Goal: Information Seeking & Learning: Learn about a topic

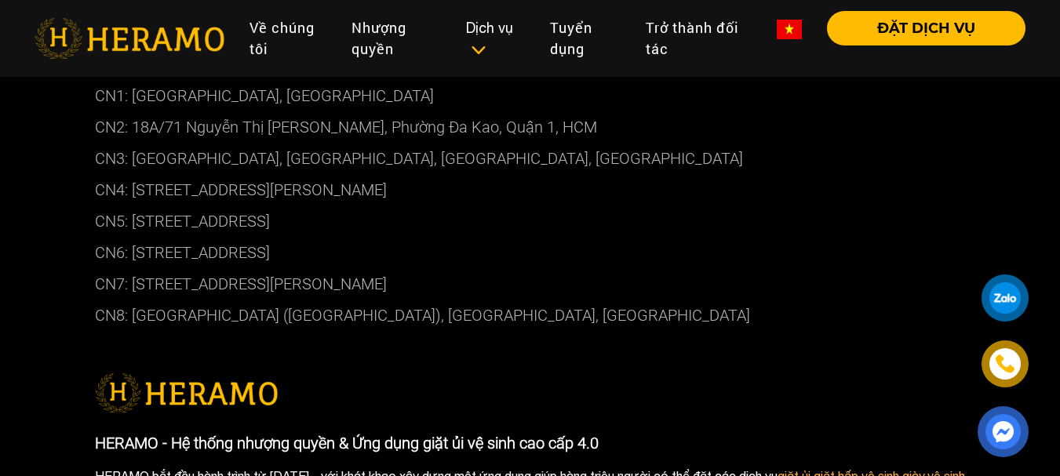
scroll to position [1960, 0]
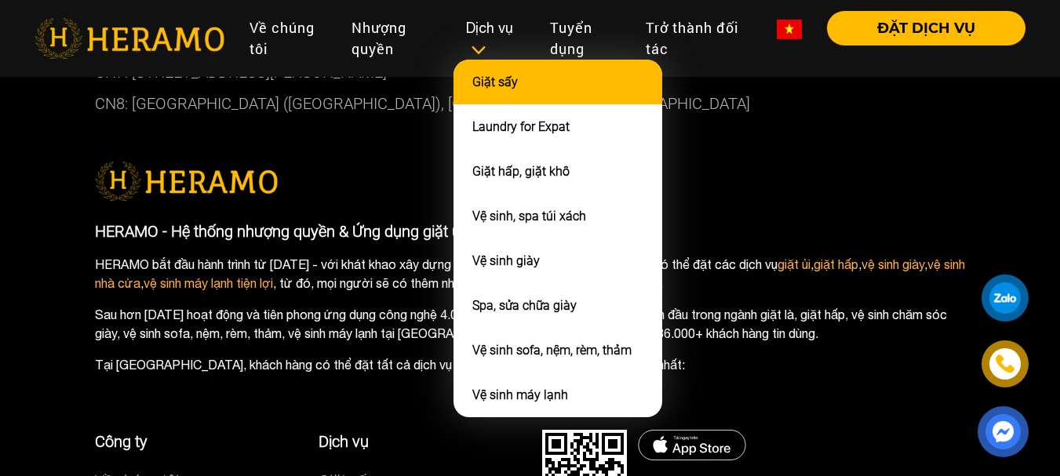
click at [513, 89] on li "Giặt sấy" at bounding box center [558, 82] width 209 height 45
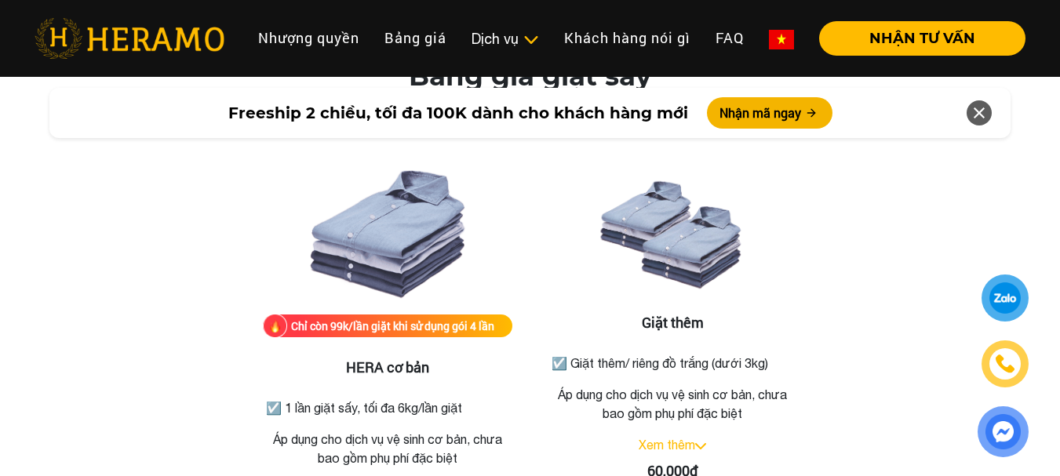
scroll to position [2040, 0]
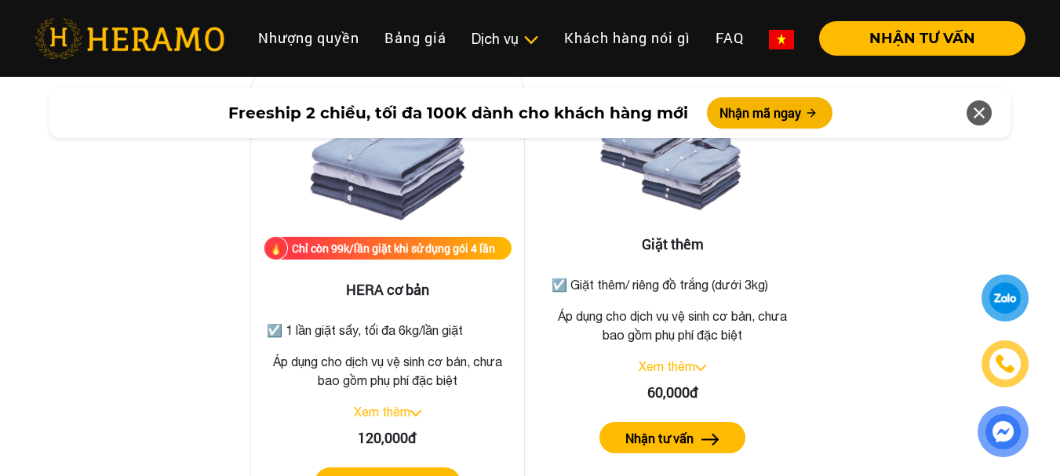
click at [392, 405] on link "Xem thêm" at bounding box center [382, 412] width 56 height 14
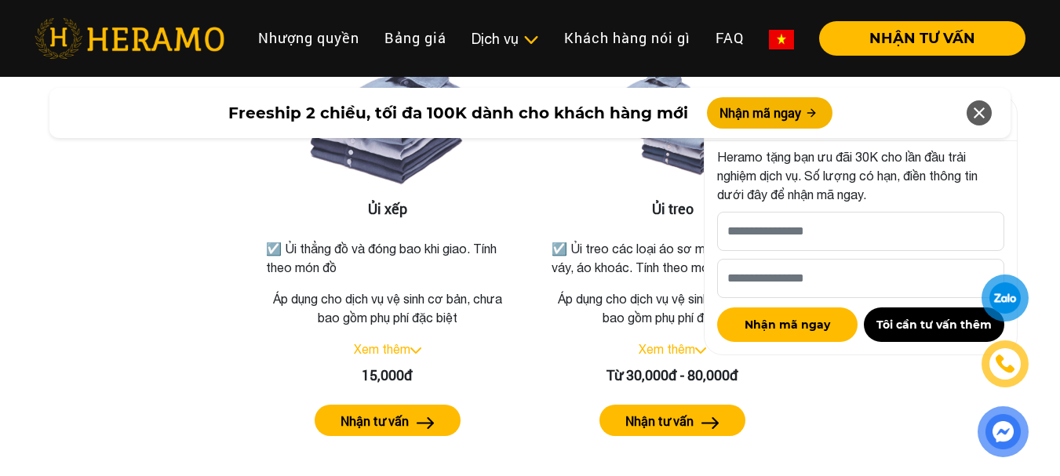
scroll to position [2667, 0]
click at [980, 124] on icon at bounding box center [979, 113] width 19 height 28
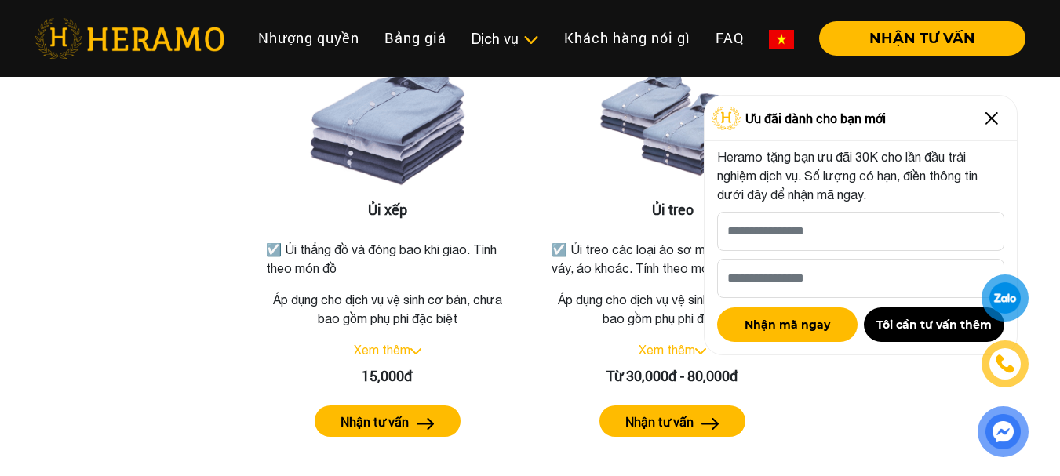
click at [999, 122] on img at bounding box center [991, 118] width 25 height 25
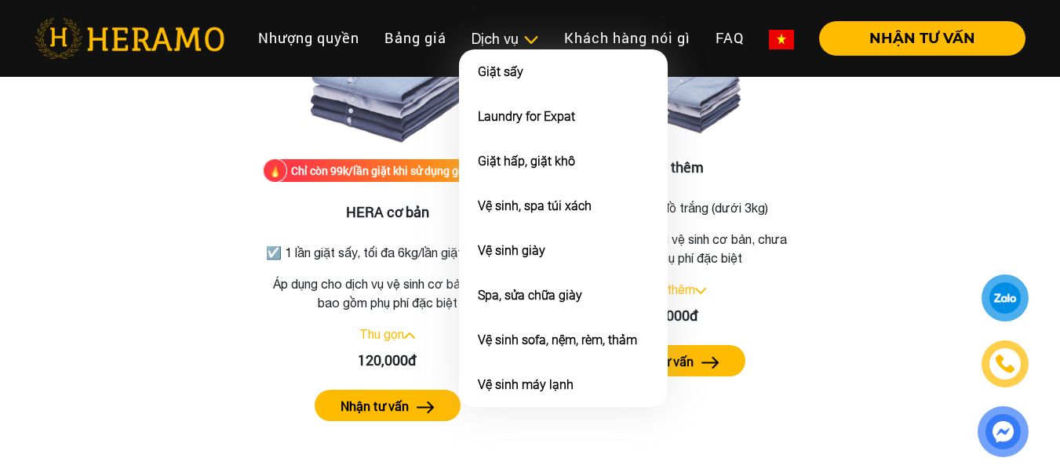
scroll to position [2116, 0]
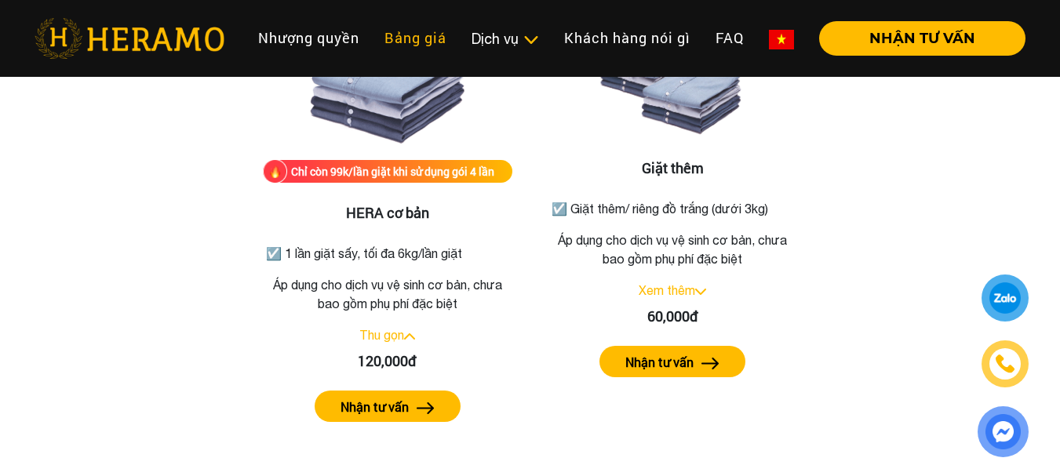
click at [417, 32] on link "Bảng giá" at bounding box center [415, 38] width 87 height 34
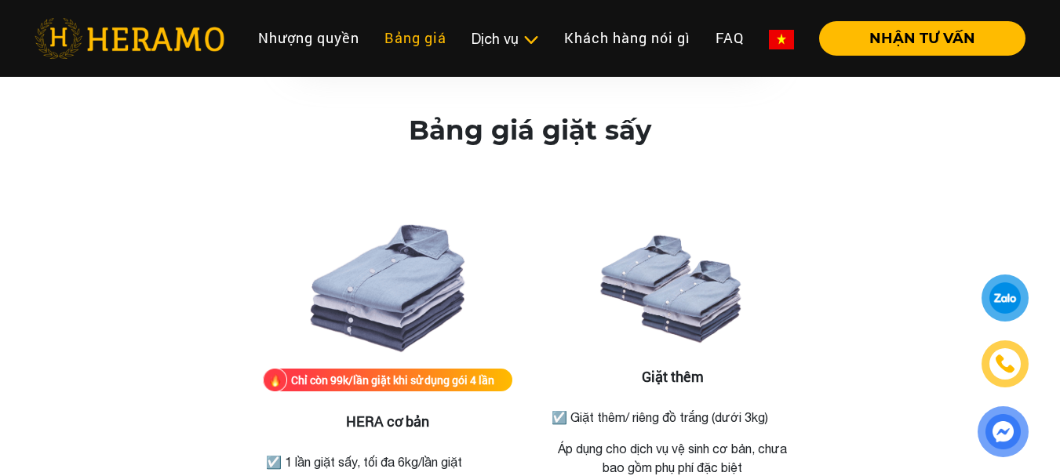
scroll to position [1907, 0]
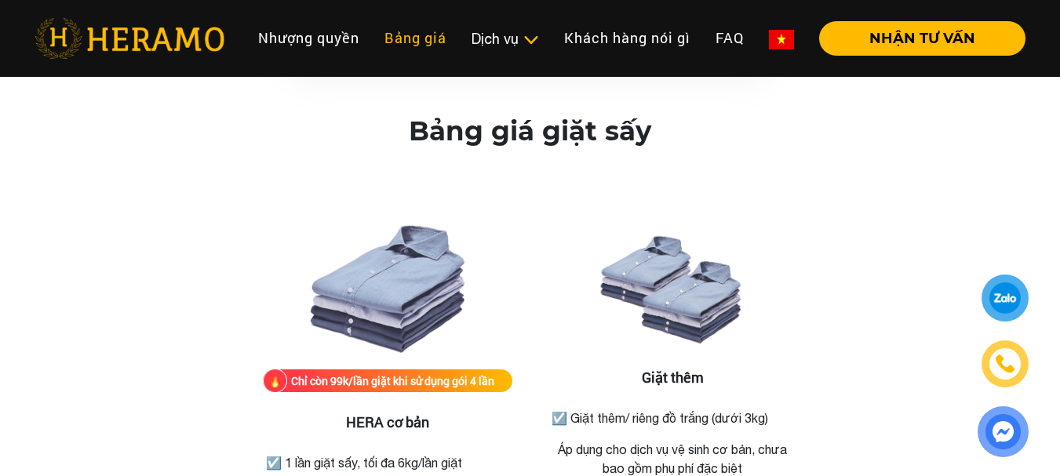
click at [424, 41] on link "Bảng giá" at bounding box center [415, 38] width 87 height 34
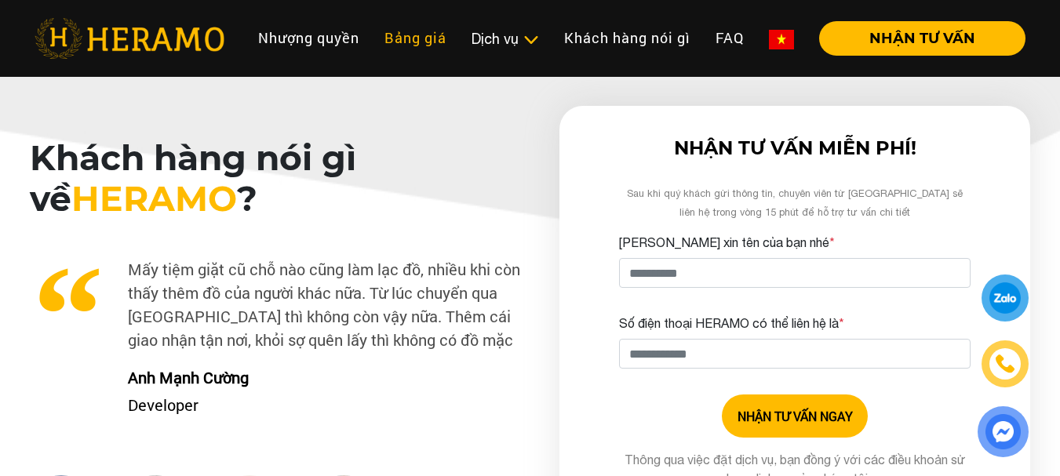
scroll to position [4810, 0]
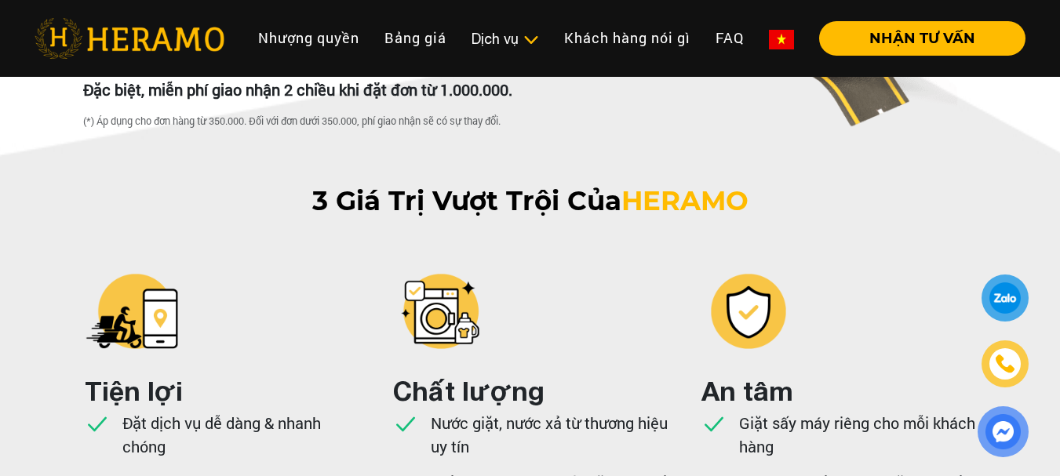
scroll to position [3476, 0]
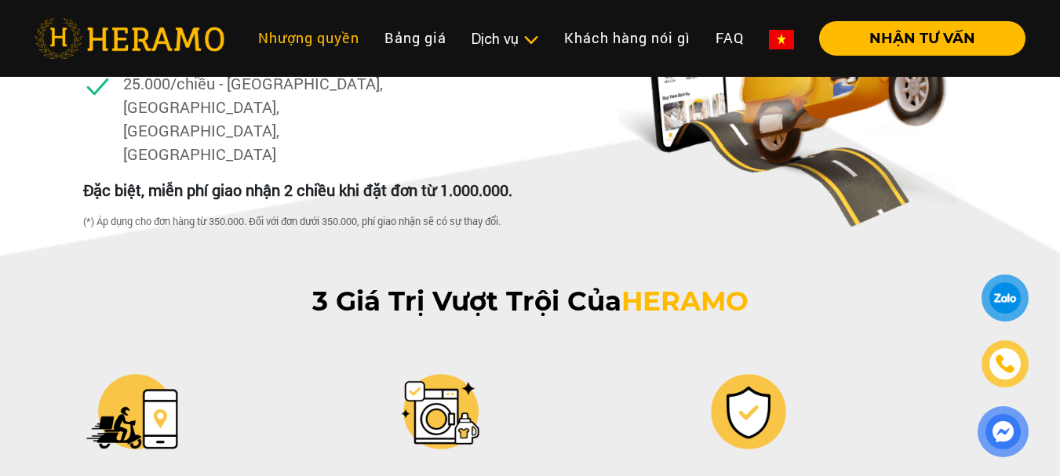
click at [350, 31] on link "Nhượng quyền" at bounding box center [309, 38] width 126 height 34
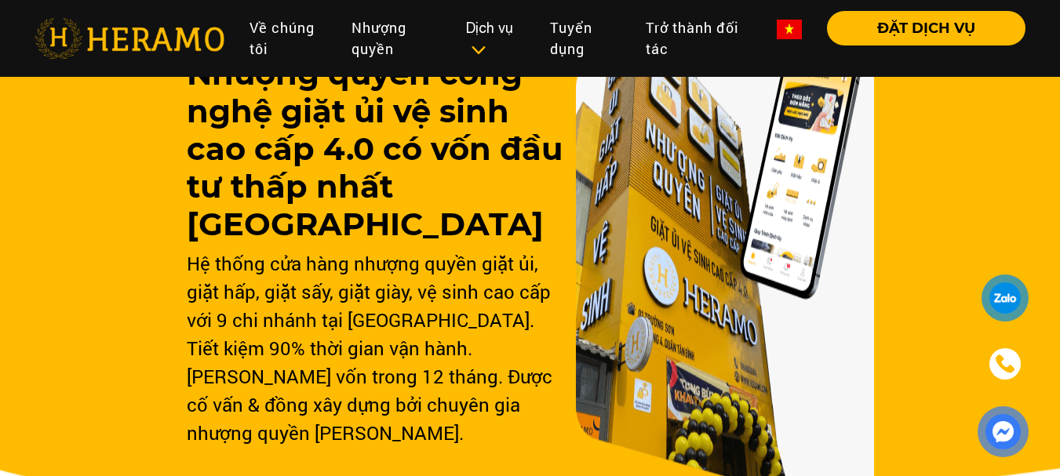
scroll to position [157, 0]
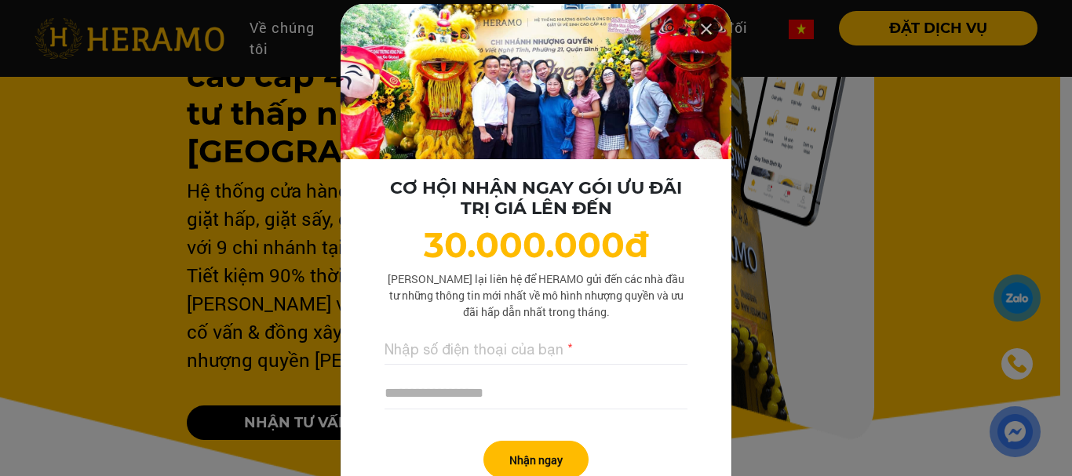
click at [703, 25] on icon at bounding box center [706, 29] width 19 height 28
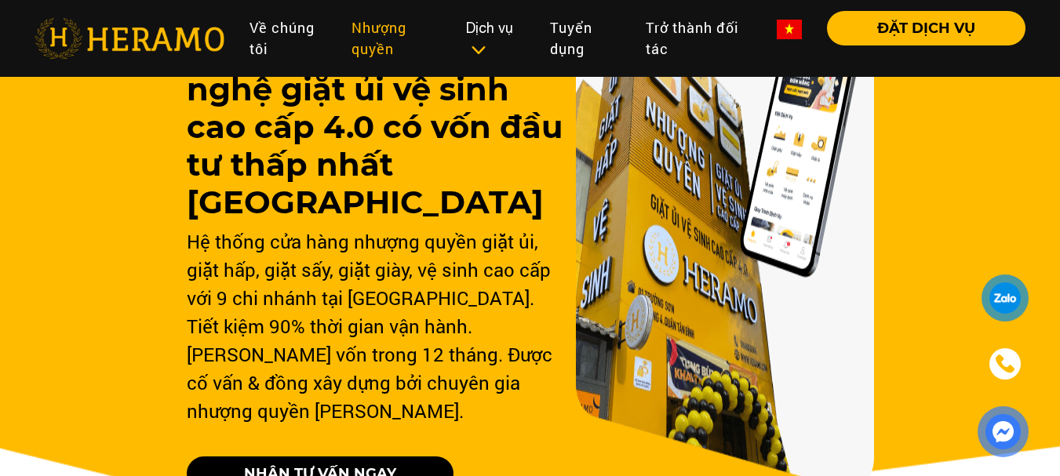
scroll to position [78, 0]
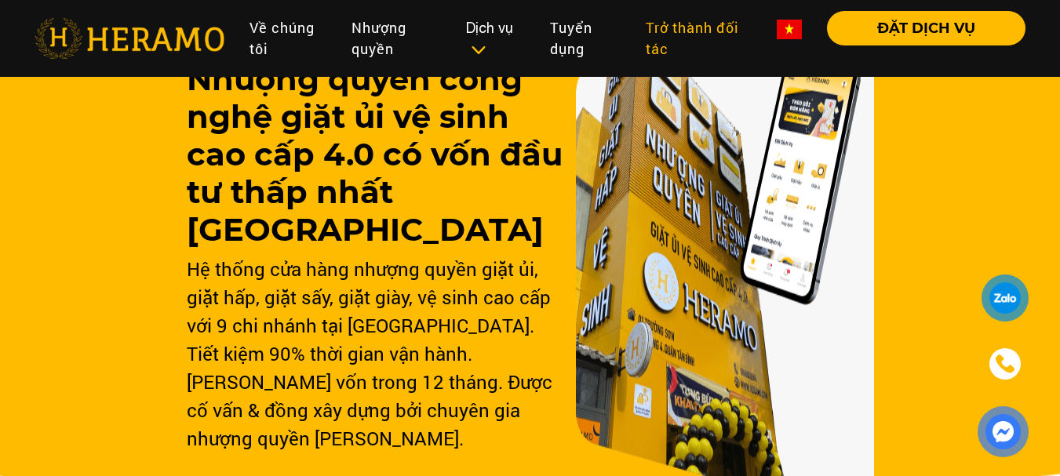
click at [707, 28] on link "Trở thành đối tác" at bounding box center [698, 38] width 131 height 55
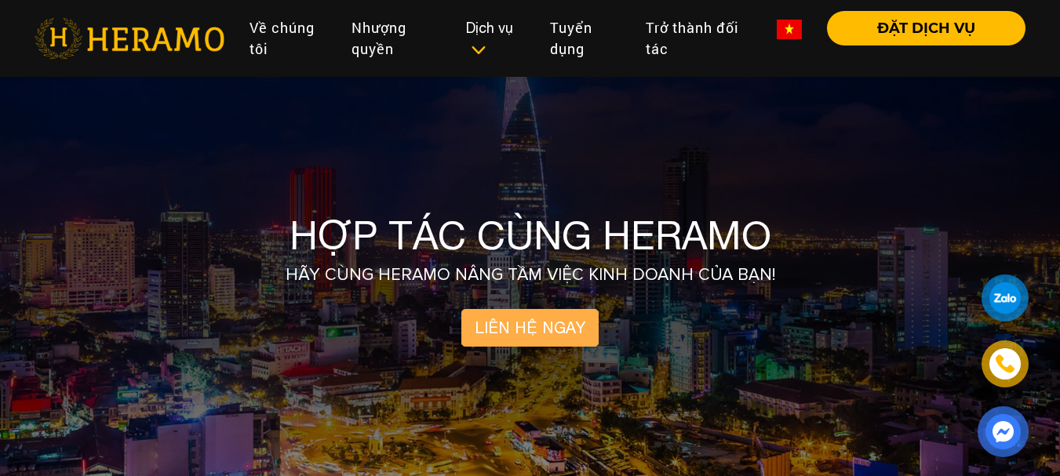
click at [128, 45] on img at bounding box center [130, 38] width 190 height 41
